Goal: Find specific page/section: Locate a particular part of the current website

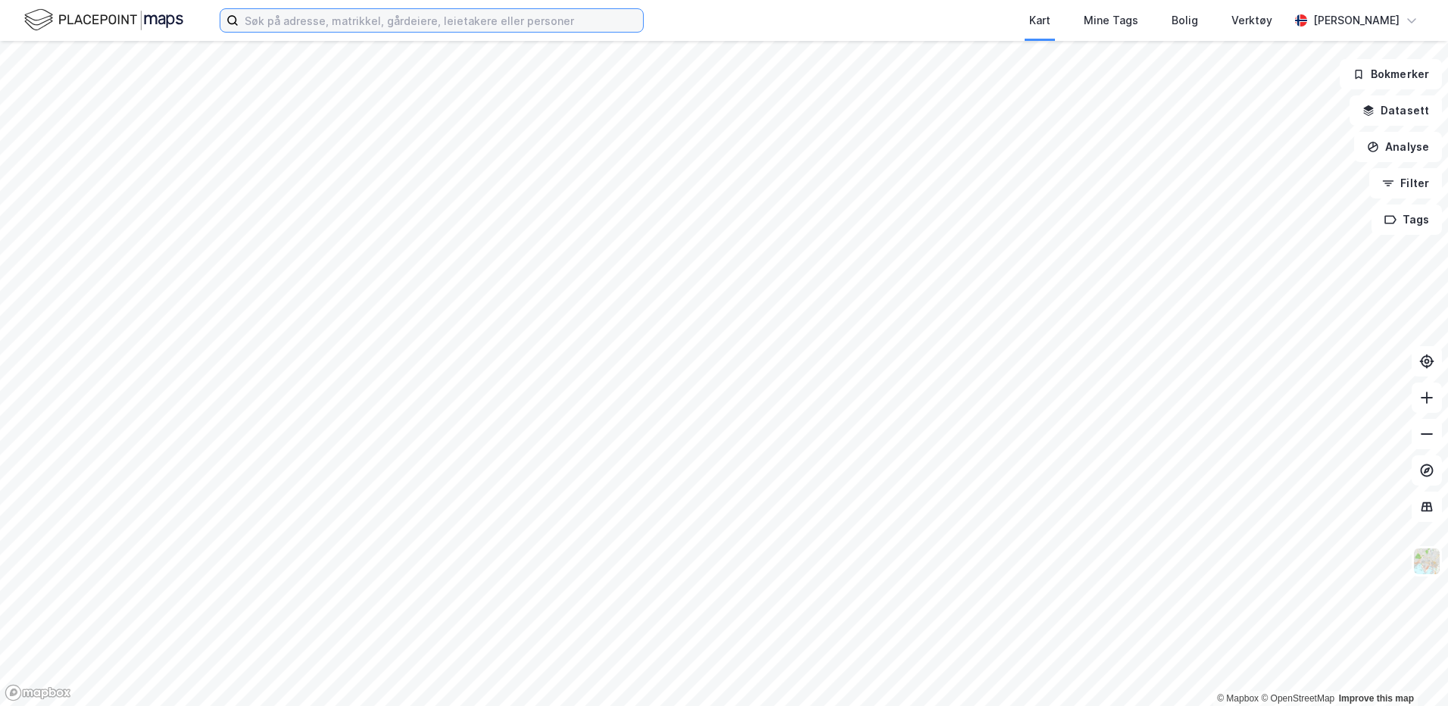
click at [293, 16] on input at bounding box center [441, 20] width 405 height 23
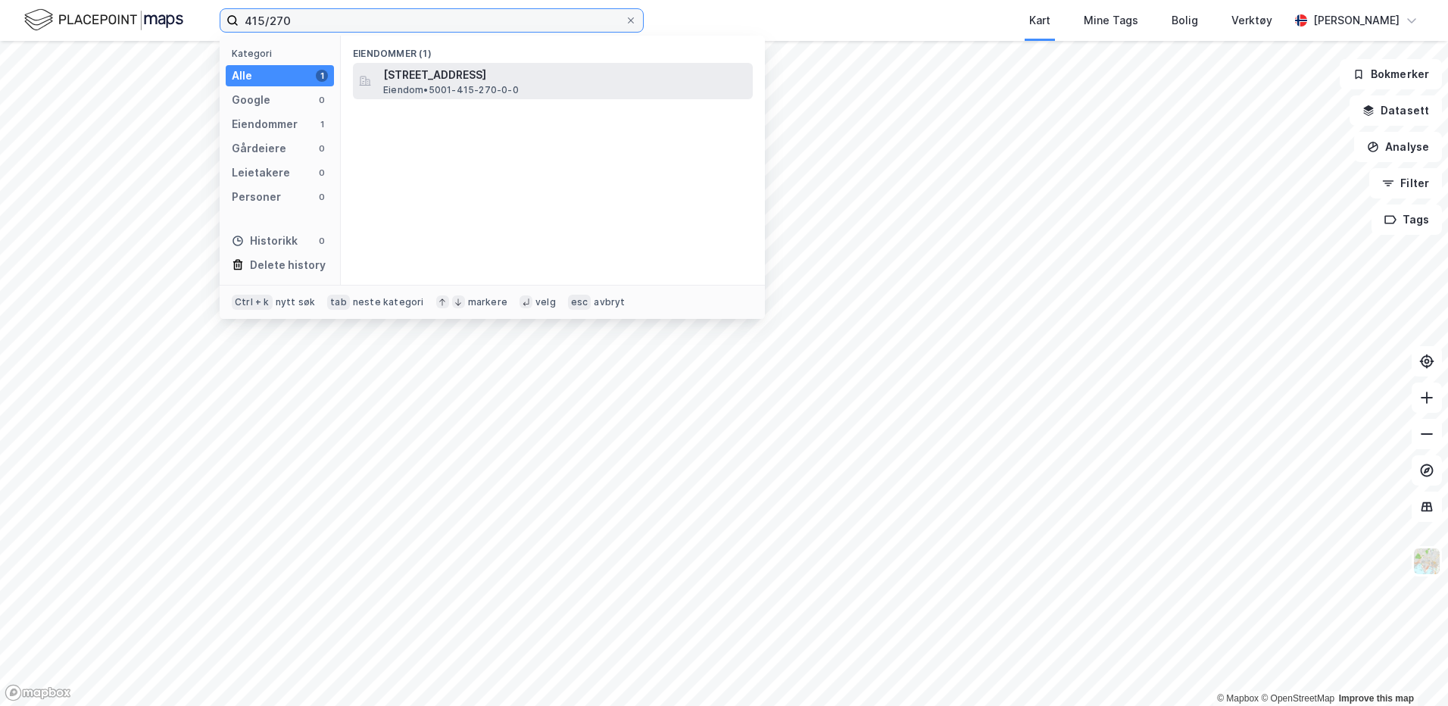
type input "415/270"
click at [450, 95] on span "Eiendom • 5001-415-270-0-0" at bounding box center [451, 90] width 136 height 12
